Goal: Task Accomplishment & Management: Manage account settings

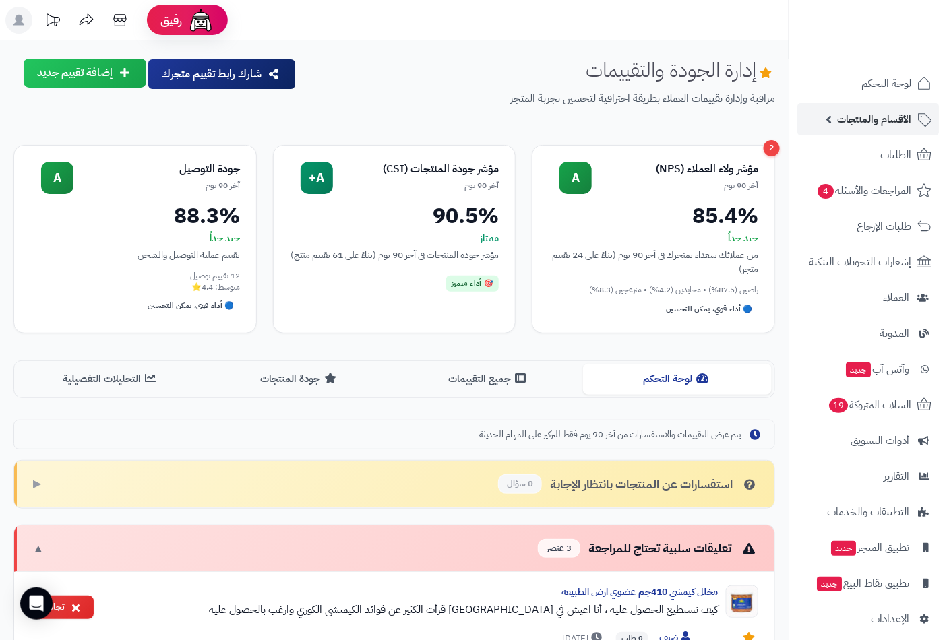
click at [888, 123] on span "الأقسام والمنتجات" at bounding box center [874, 119] width 74 height 19
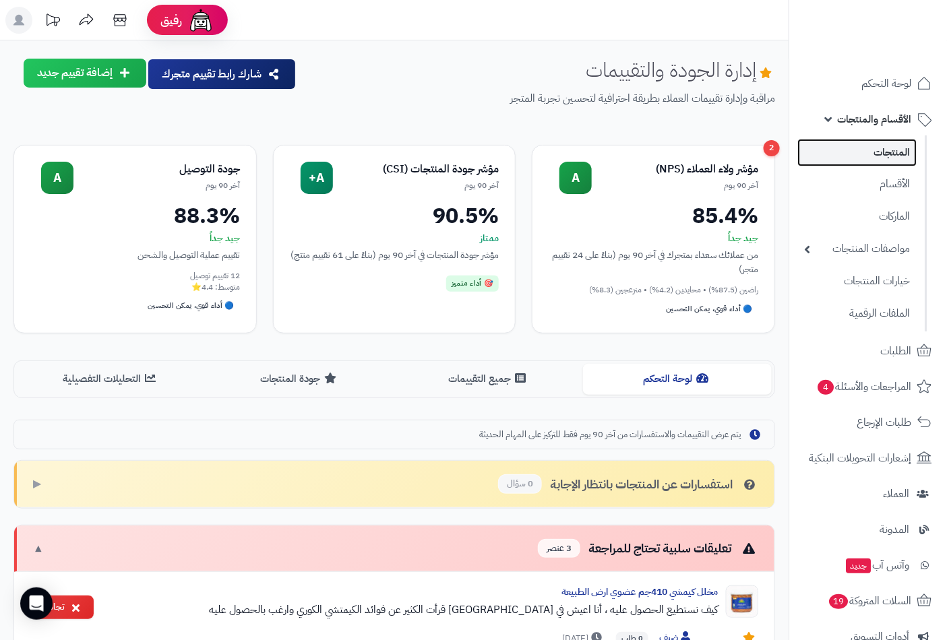
click at [885, 150] on link "المنتجات" at bounding box center [856, 153] width 119 height 28
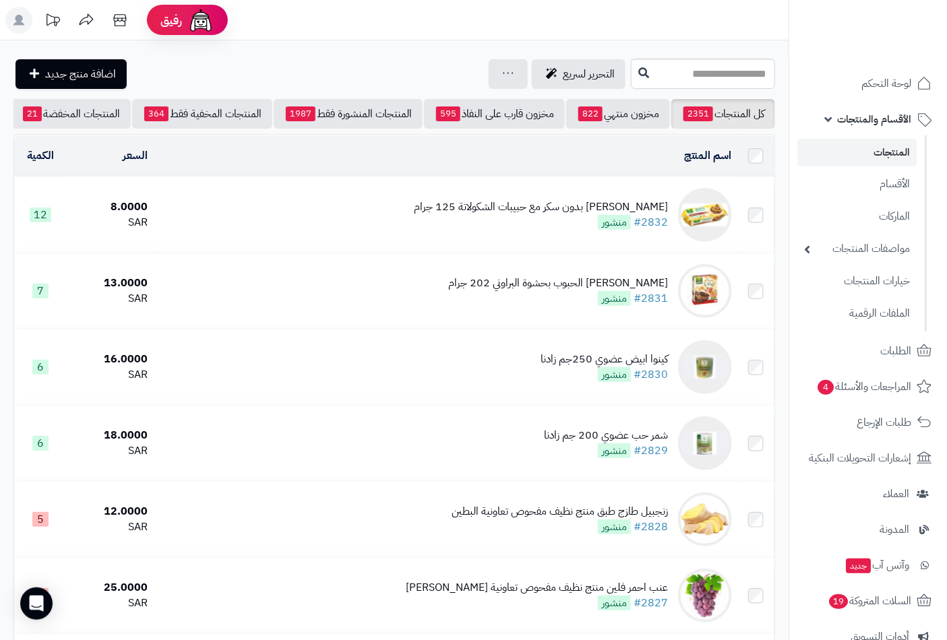
scroll to position [0, -127]
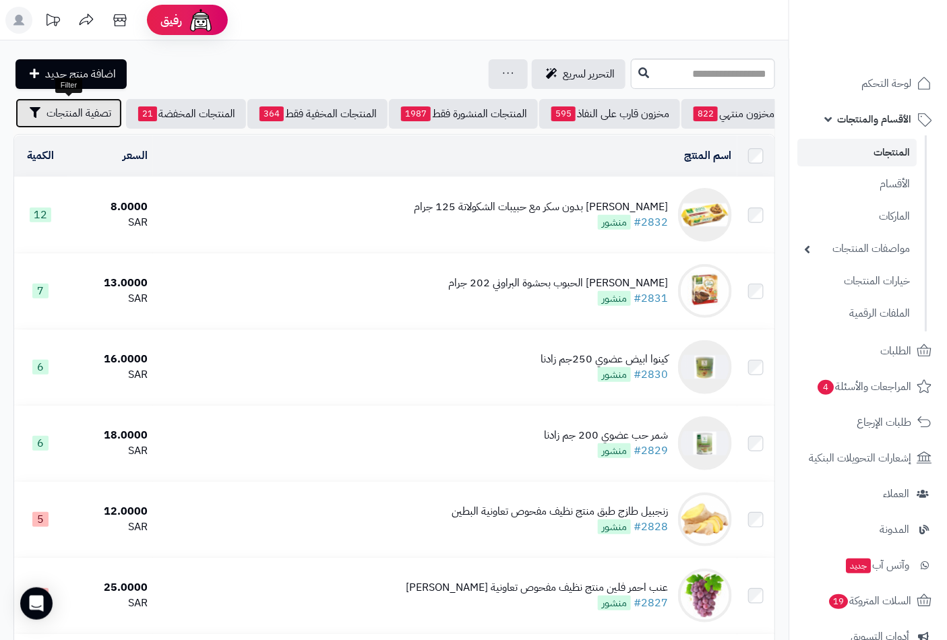
click at [82, 119] on span "تصفية المنتجات" at bounding box center [79, 113] width 65 height 16
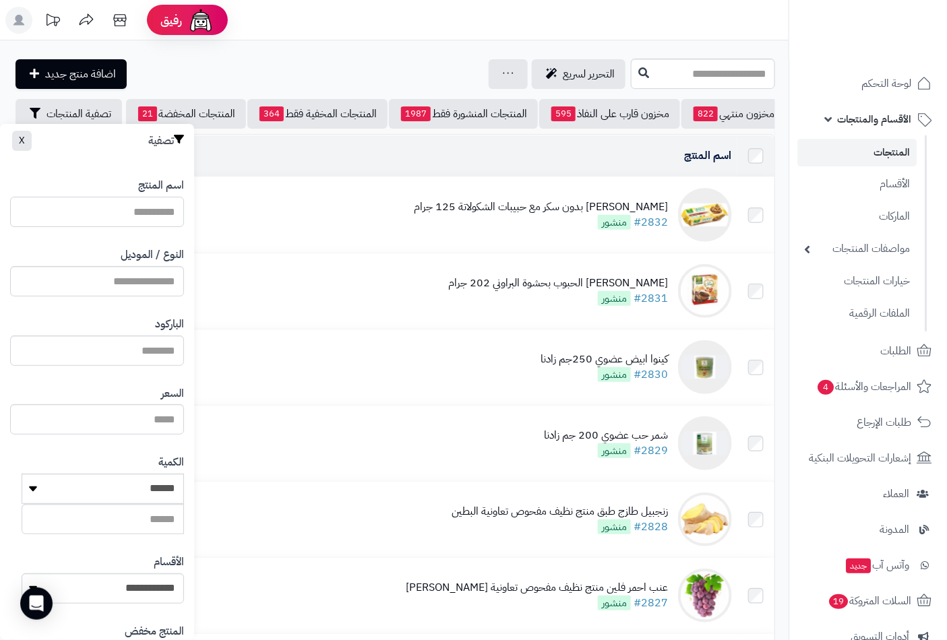
click at [115, 212] on input "اسم المنتج" at bounding box center [97, 212] width 174 height 30
type input "***"
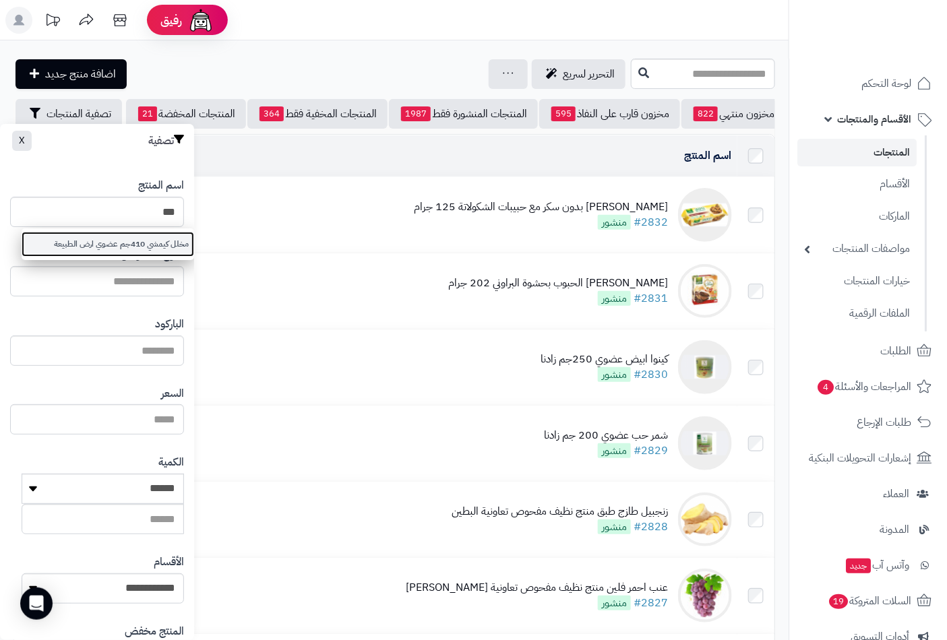
click at [123, 243] on link "مخلل كيمشي 410جم عضوي ارض الطبيعة" at bounding box center [108, 244] width 173 height 25
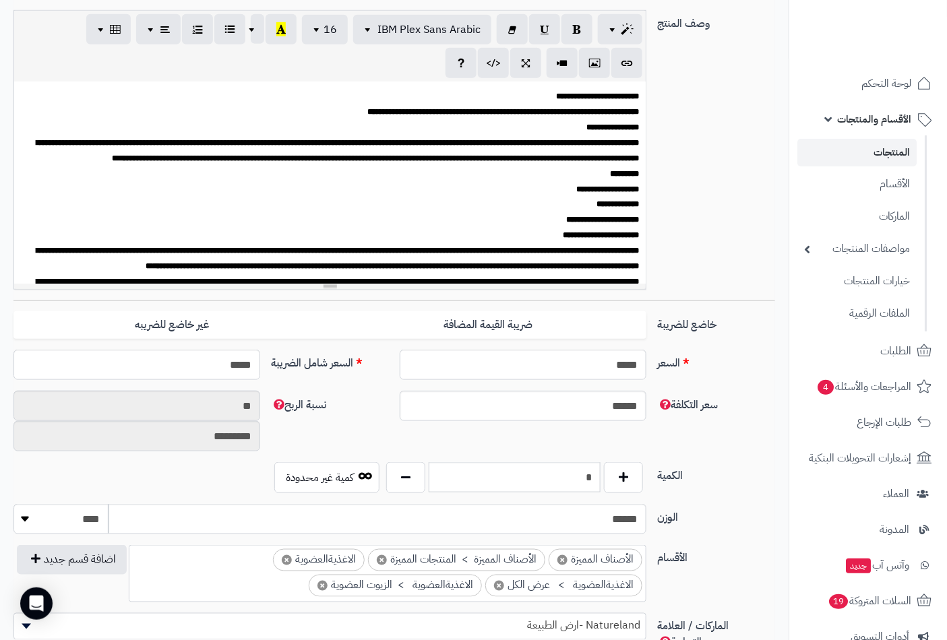
scroll to position [374, 0]
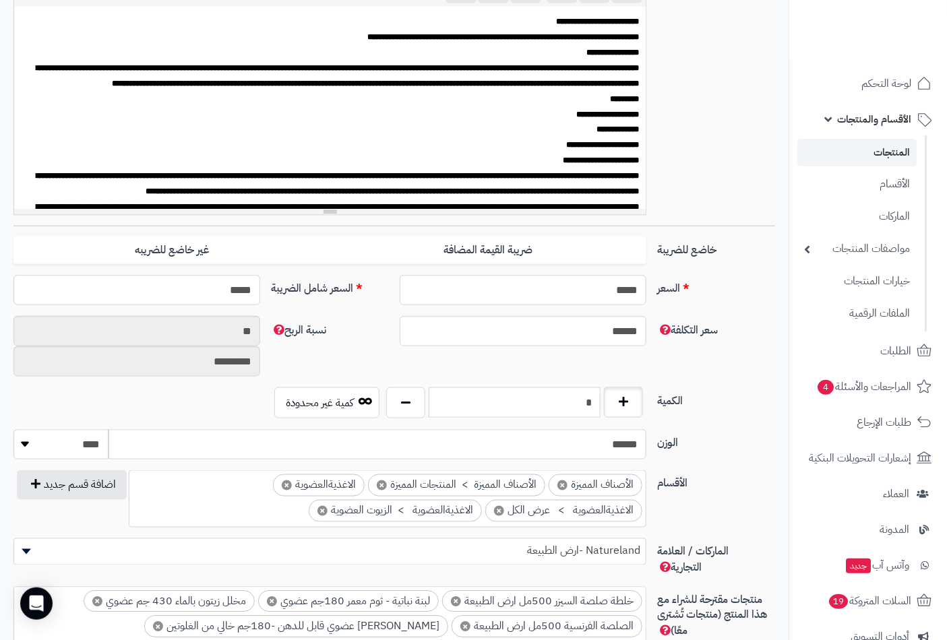
drag, startPoint x: 555, startPoint y: 396, endPoint x: 640, endPoint y: 398, distance: 85.0
click at [640, 398] on div "*" at bounding box center [515, 403] width 264 height 31
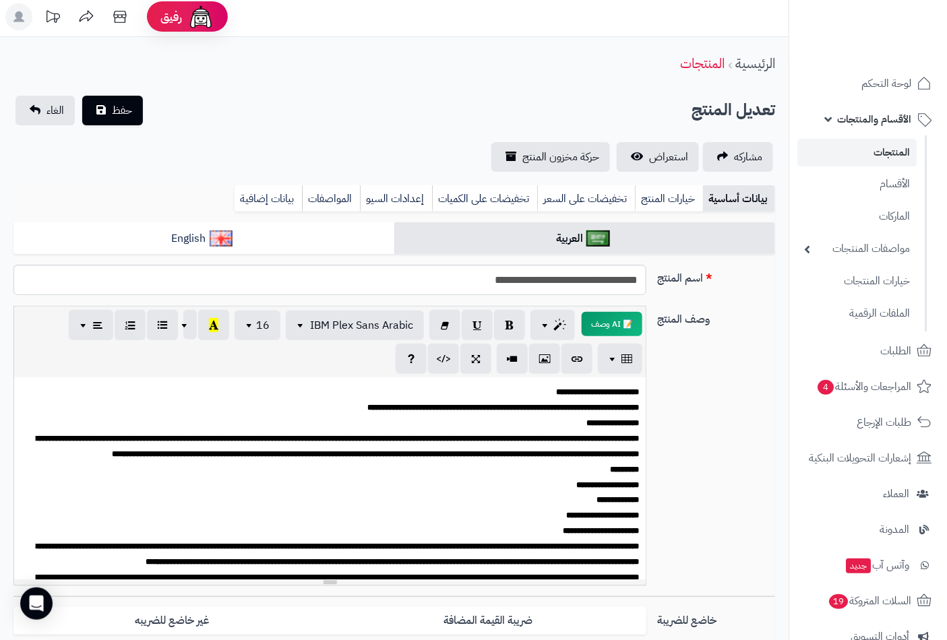
scroll to position [0, 0]
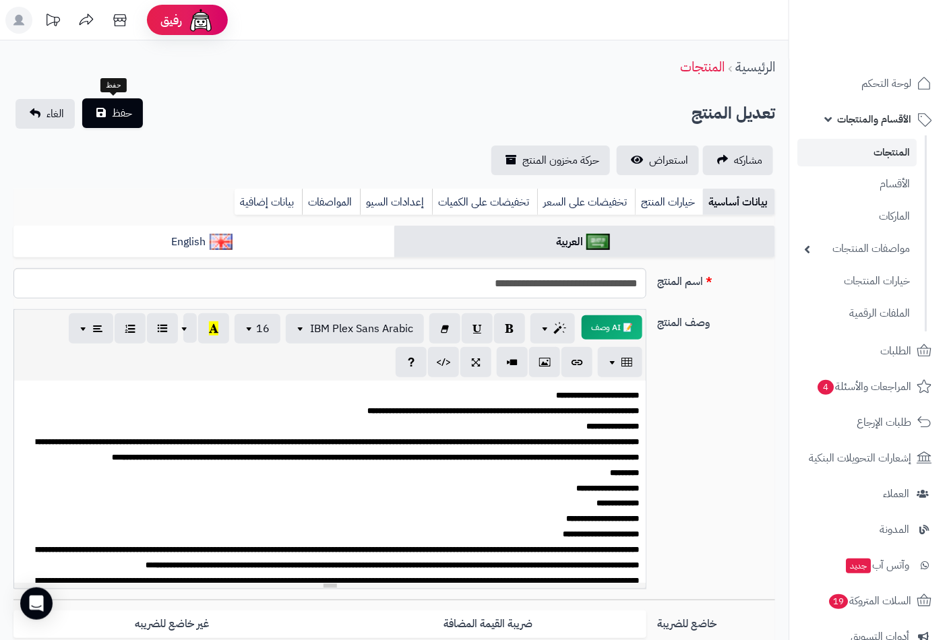
type input "*"
click at [113, 117] on span "حفظ" at bounding box center [122, 113] width 20 height 16
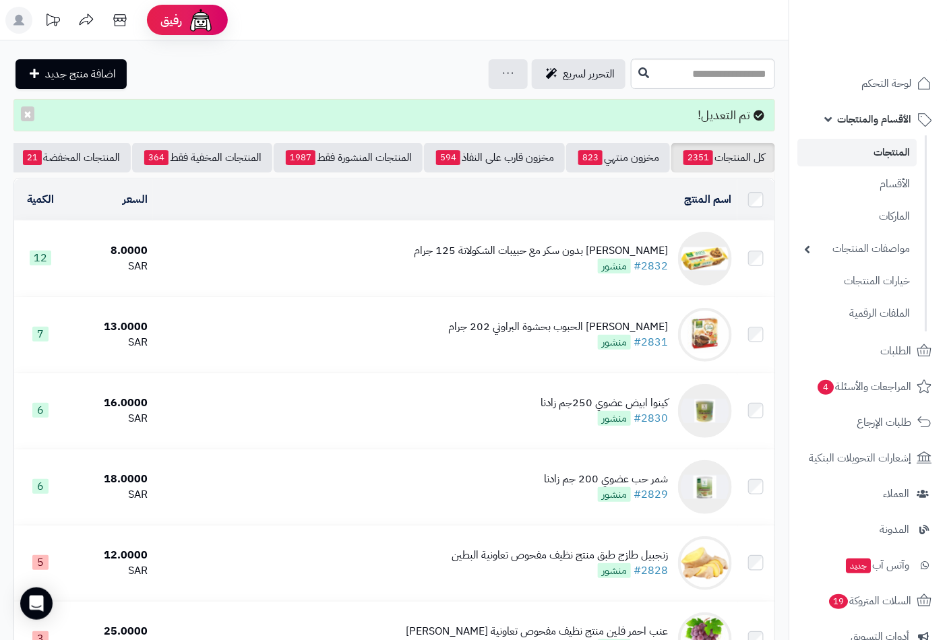
scroll to position [0, -127]
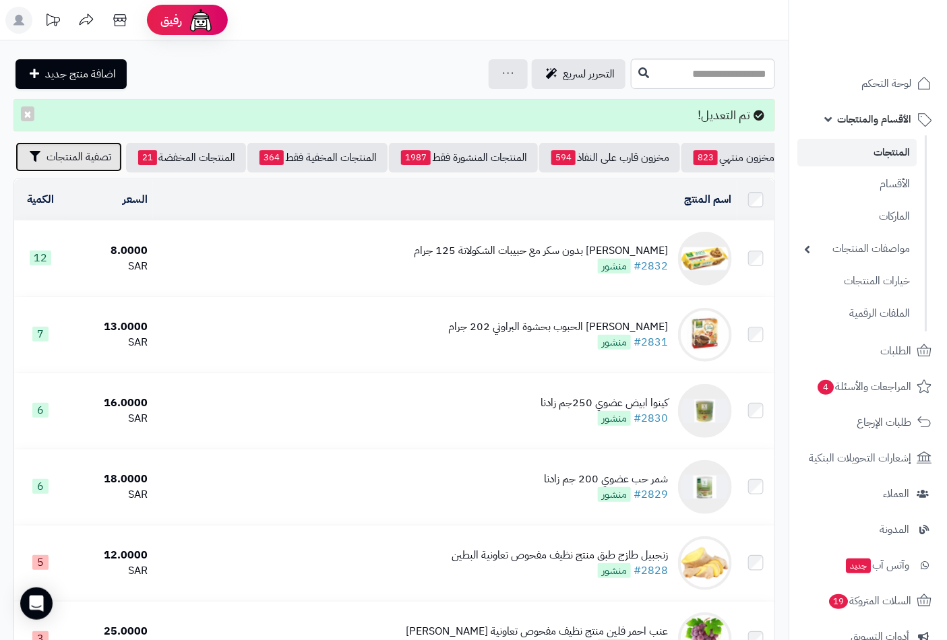
click at [69, 159] on span "تصفية المنتجات" at bounding box center [79, 157] width 65 height 16
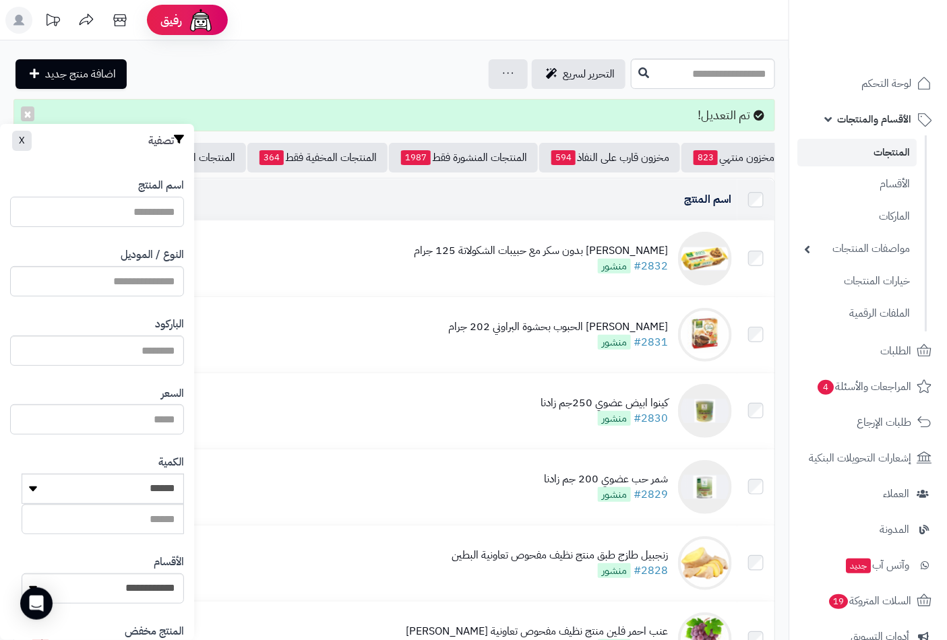
click at [157, 213] on input "اسم المنتج" at bounding box center [97, 212] width 174 height 30
type input "*********"
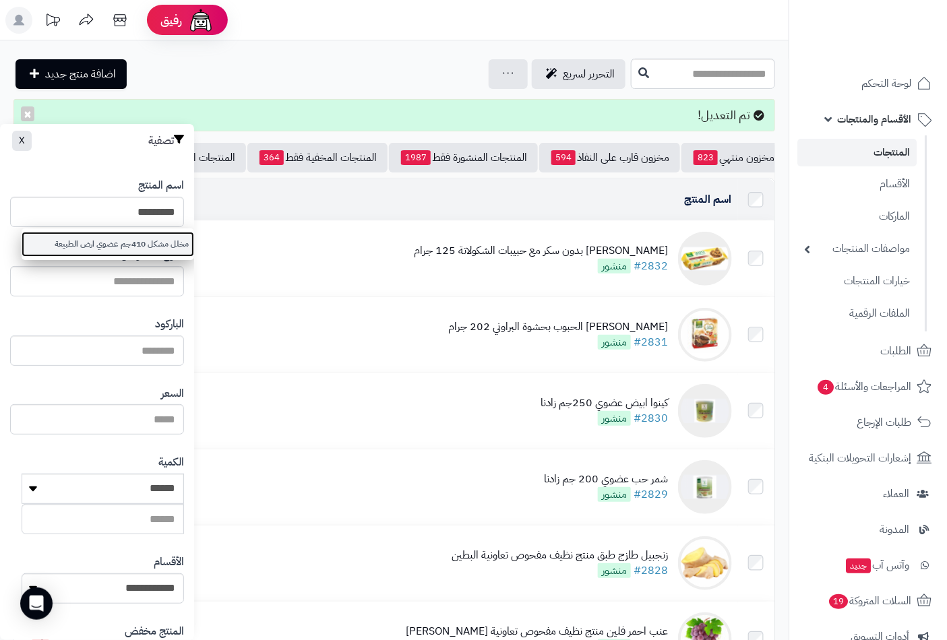
click at [151, 238] on link "مخلل مشكل 410جم عضوي ارض الطبيعة" at bounding box center [108, 244] width 173 height 25
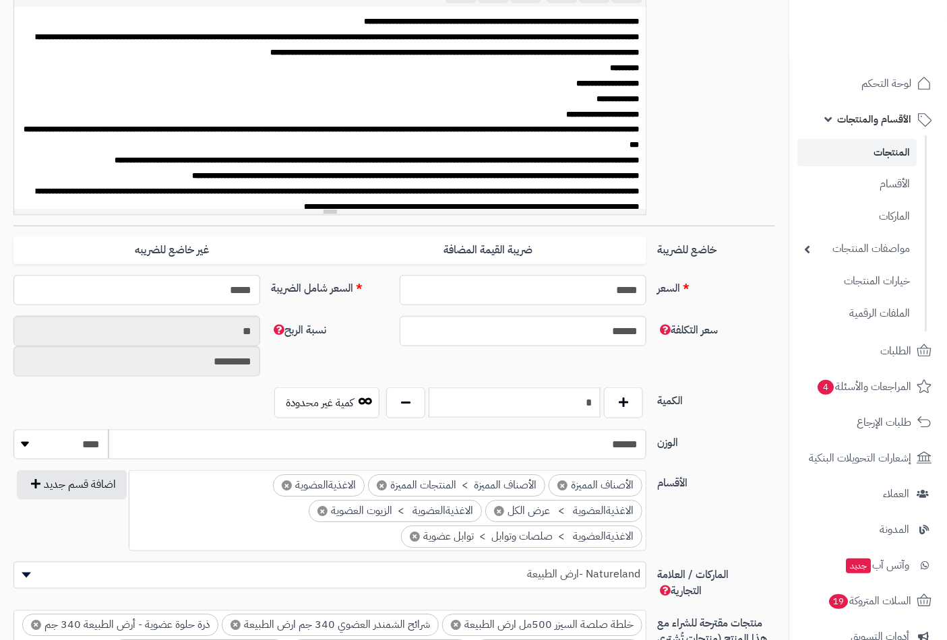
scroll to position [374, 0]
drag, startPoint x: 582, startPoint y: 394, endPoint x: 623, endPoint y: 395, distance: 41.1
click at [623, 395] on div "*" at bounding box center [515, 403] width 264 height 31
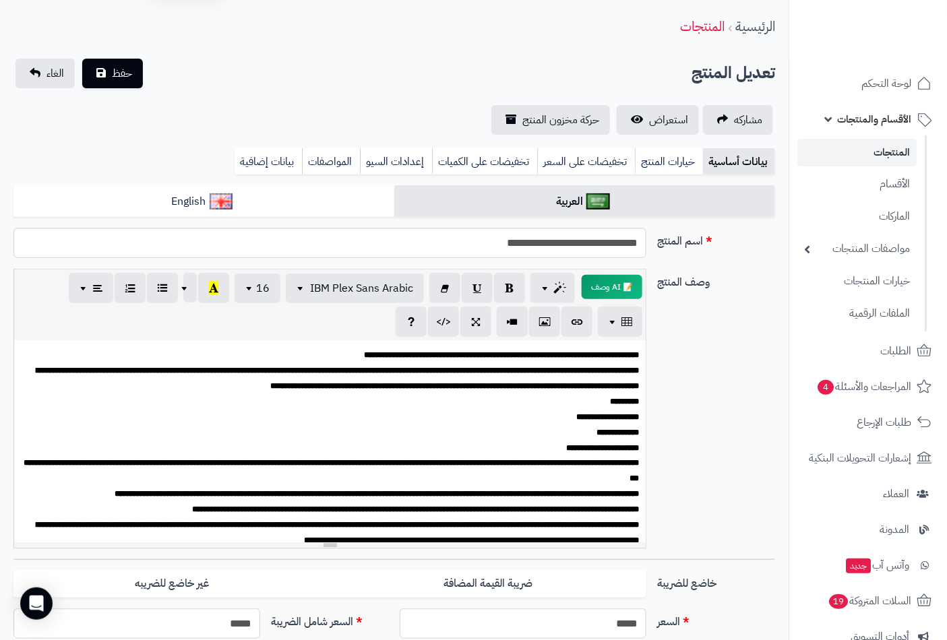
scroll to position [0, 0]
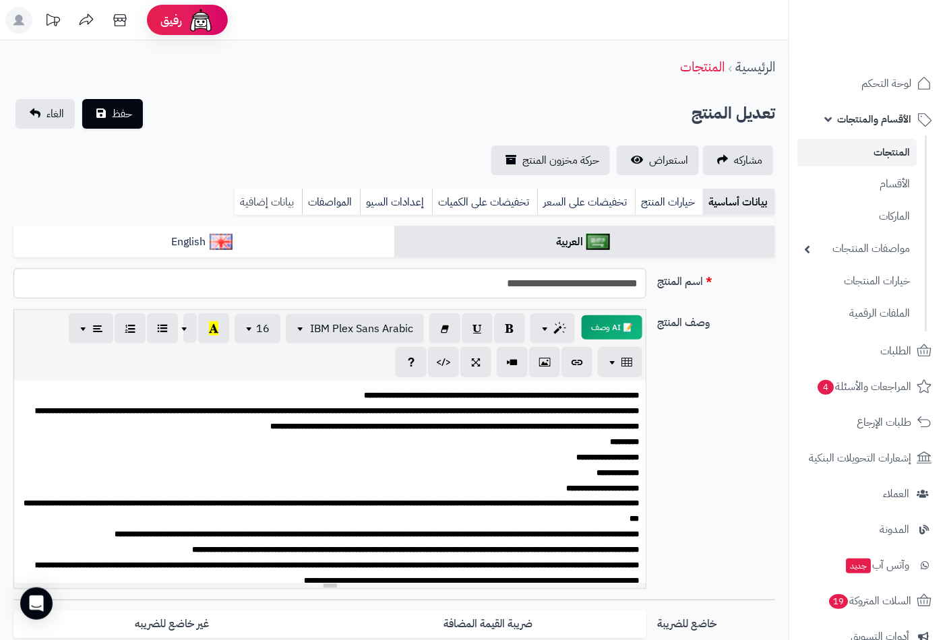
type input "*"
click at [270, 197] on link "بيانات إضافية" at bounding box center [268, 202] width 67 height 27
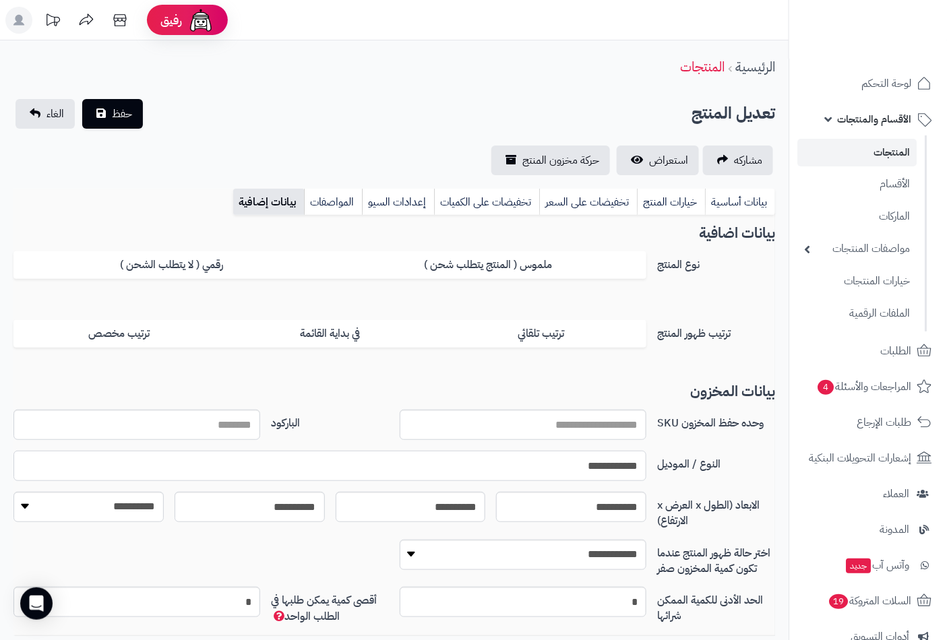
click at [592, 469] on input "**********" at bounding box center [329, 466] width 633 height 30
paste input "**********"
type input "**********"
click at [104, 109] on button "حفظ" at bounding box center [112, 113] width 61 height 30
